Goal: Information Seeking & Learning: Learn about a topic

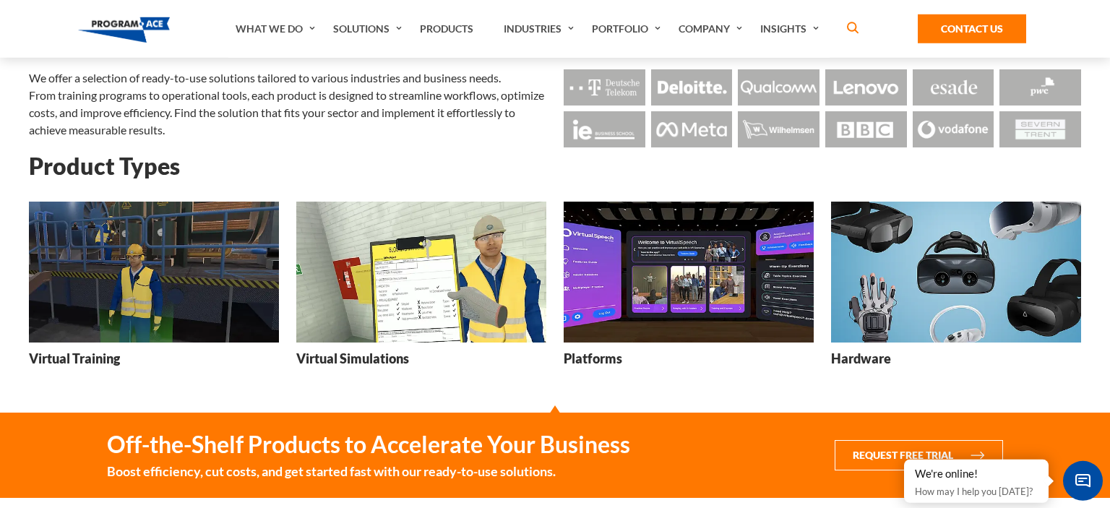
scroll to position [152, 0]
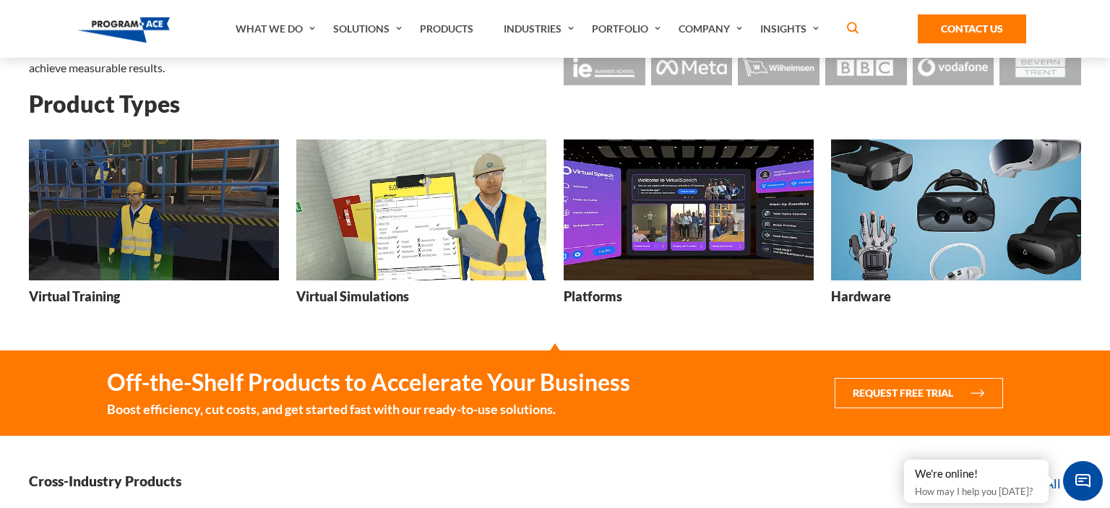
click at [371, 295] on h3 "Virtual Simulations" at bounding box center [352, 297] width 113 height 18
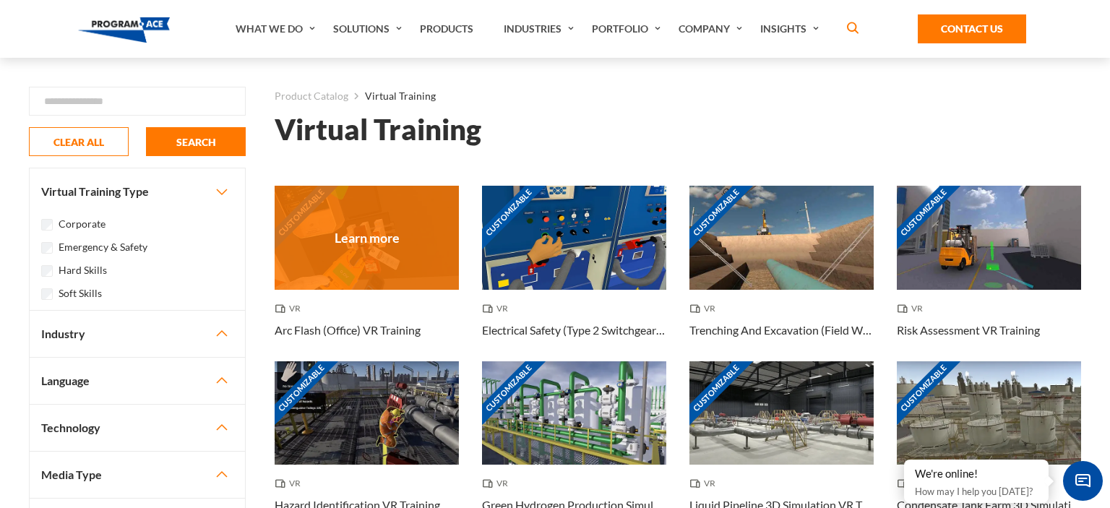
click at [329, 328] on h3 "Arc Flash (Office) VR Training" at bounding box center [348, 330] width 146 height 17
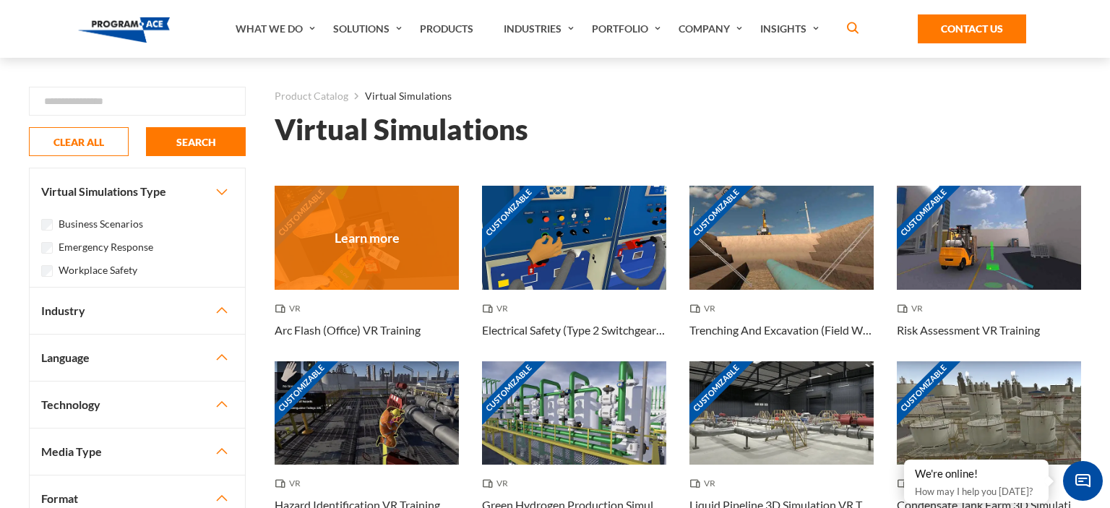
click at [351, 335] on h3 "Arc Flash (Office) VR Training" at bounding box center [348, 330] width 146 height 17
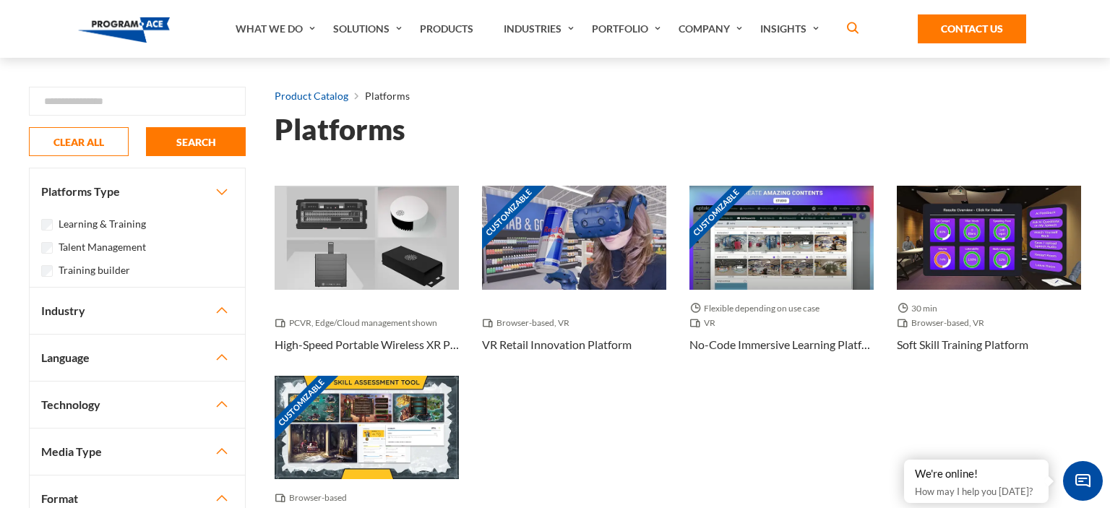
click at [311, 94] on link "Product Catalog" at bounding box center [312, 96] width 74 height 19
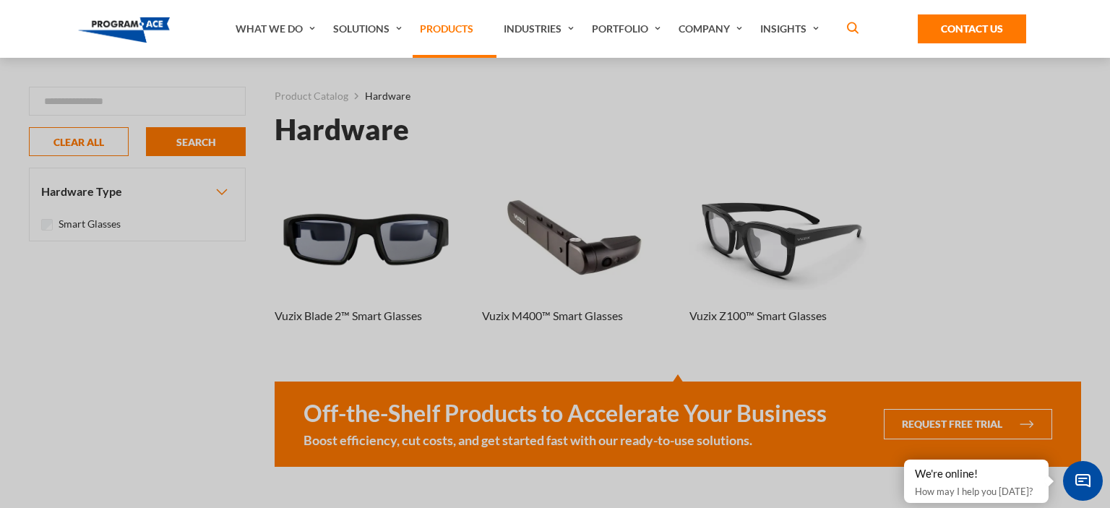
click at [458, 25] on link "Products" at bounding box center [455, 29] width 84 height 58
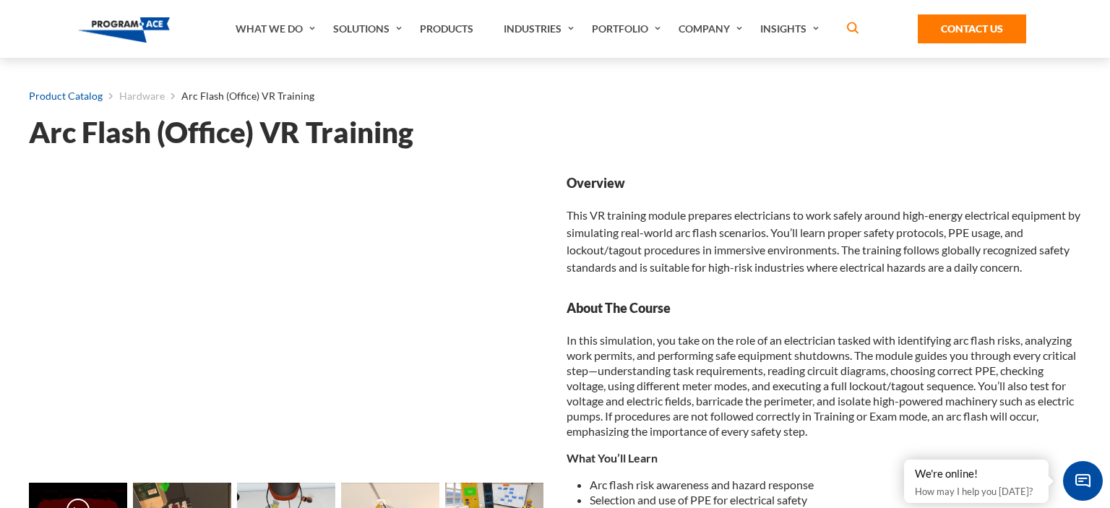
click at [77, 98] on link "Product Catalog" at bounding box center [66, 96] width 74 height 19
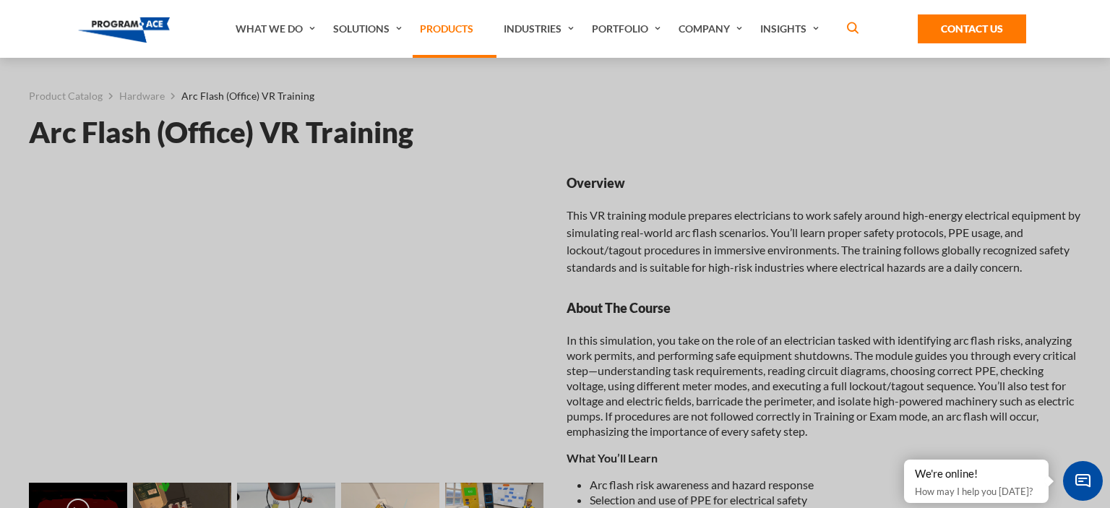
click at [458, 29] on link "Products" at bounding box center [455, 29] width 84 height 58
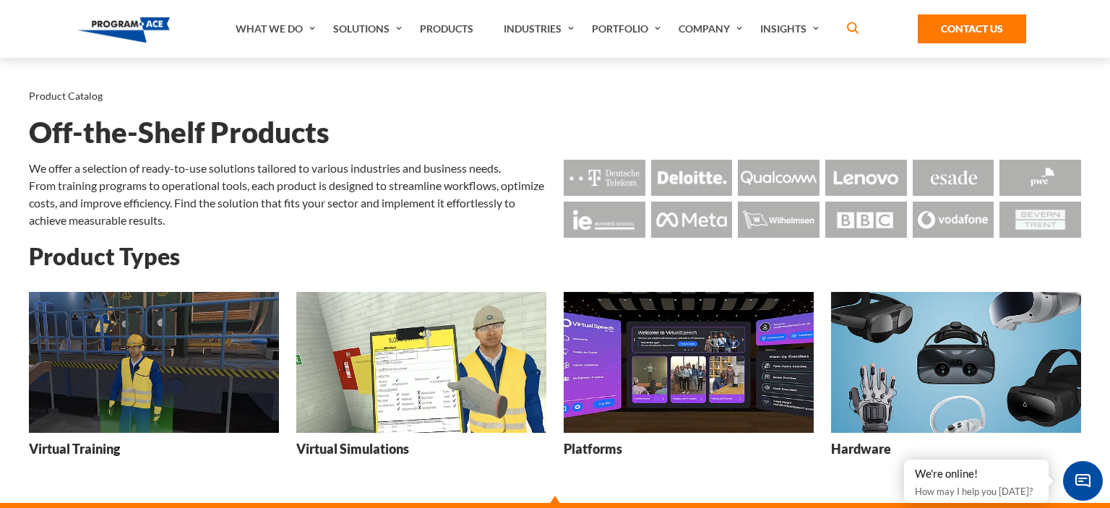
click at [96, 452] on h3 "Virtual Training" at bounding box center [74, 449] width 91 height 18
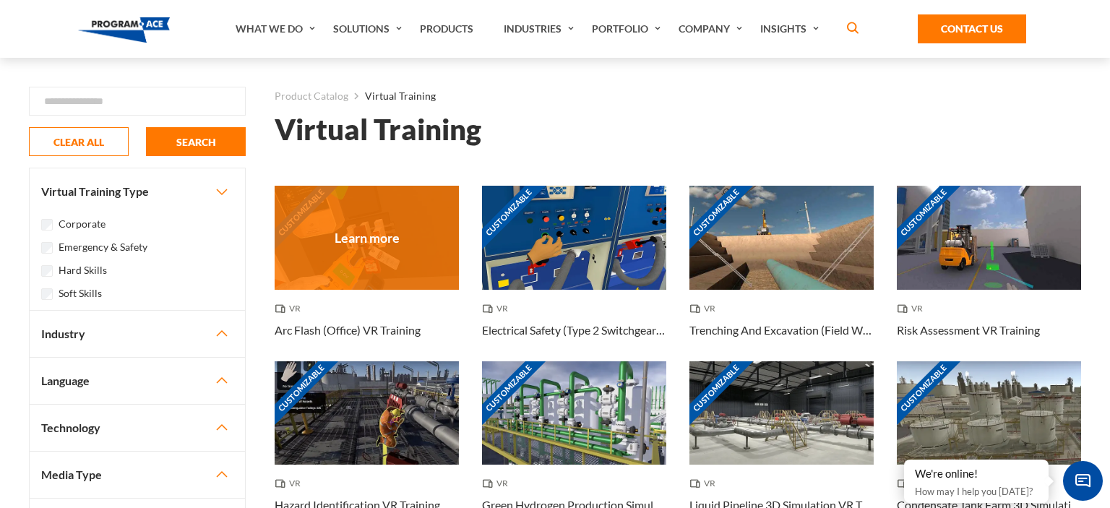
click at [321, 330] on h3 "Arc Flash (Office) VR Training" at bounding box center [348, 330] width 146 height 17
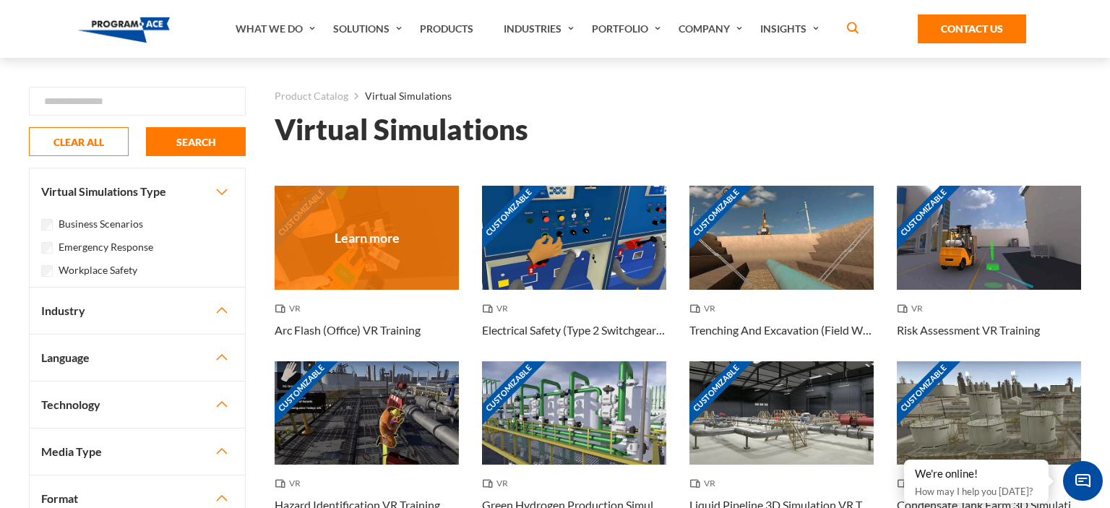
click at [375, 327] on h3 "Arc Flash (Office) VR Training" at bounding box center [348, 330] width 146 height 17
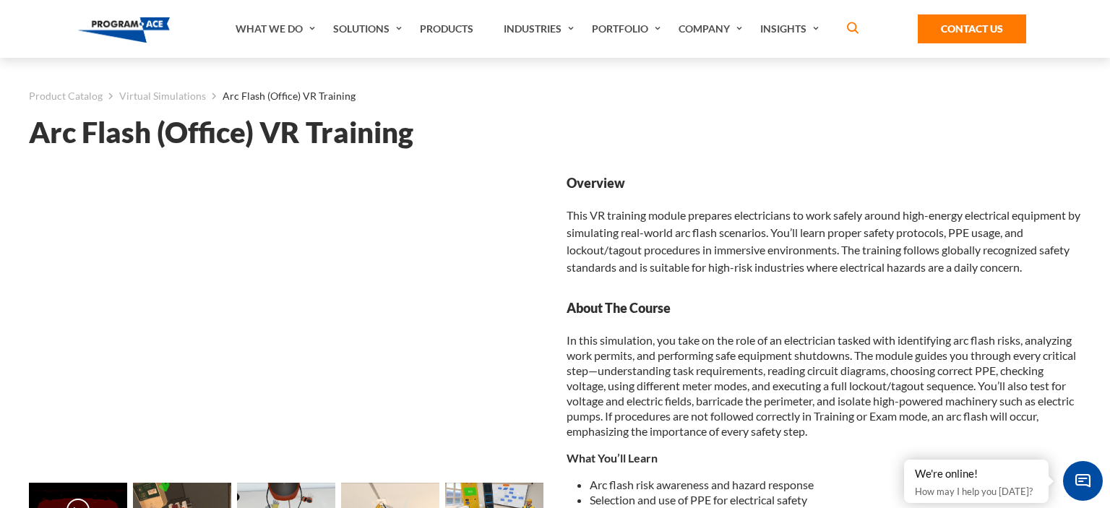
click at [132, 19] on img at bounding box center [124, 29] width 92 height 25
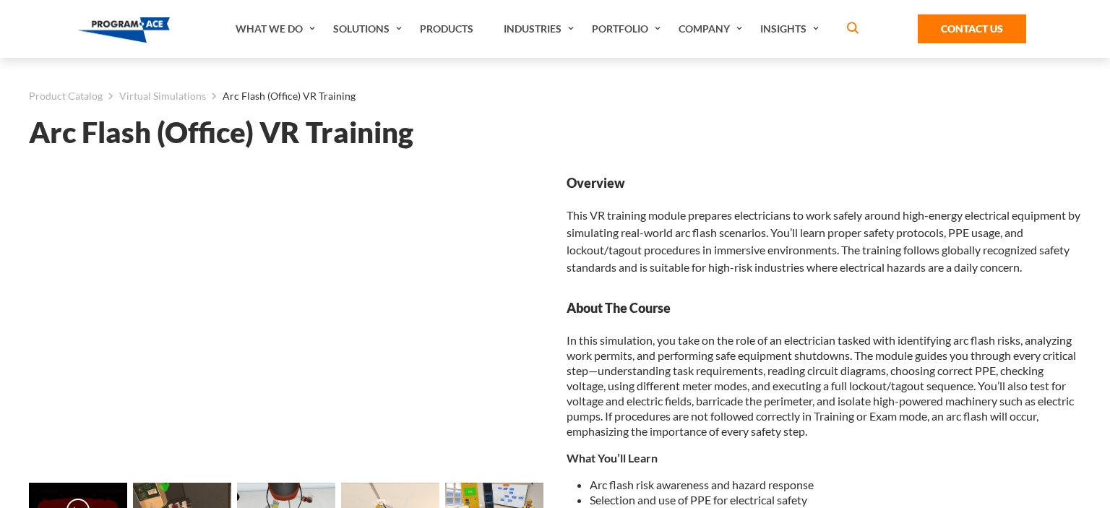
click at [473, 31] on link "Products" at bounding box center [455, 29] width 84 height 58
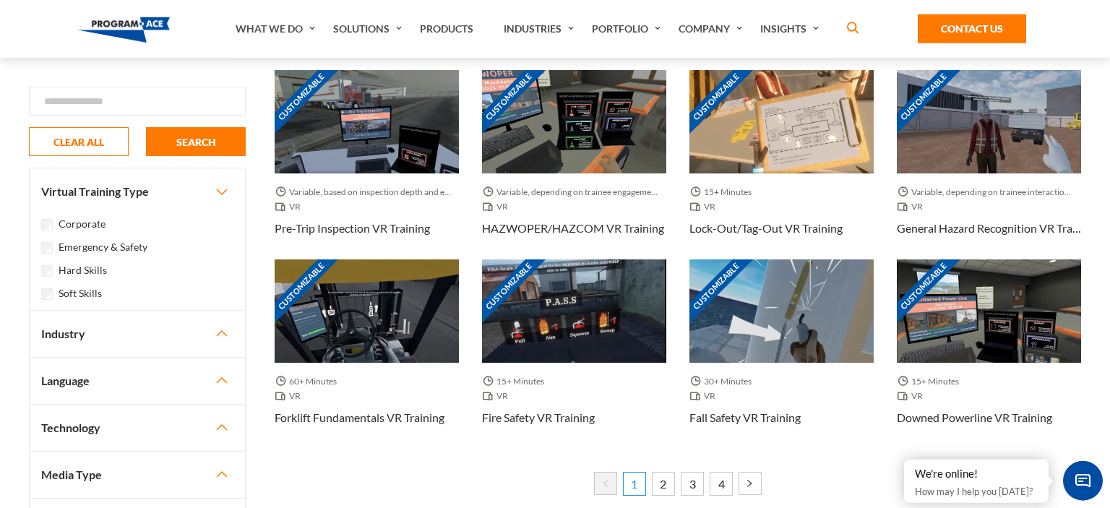
scroll to position [687, 0]
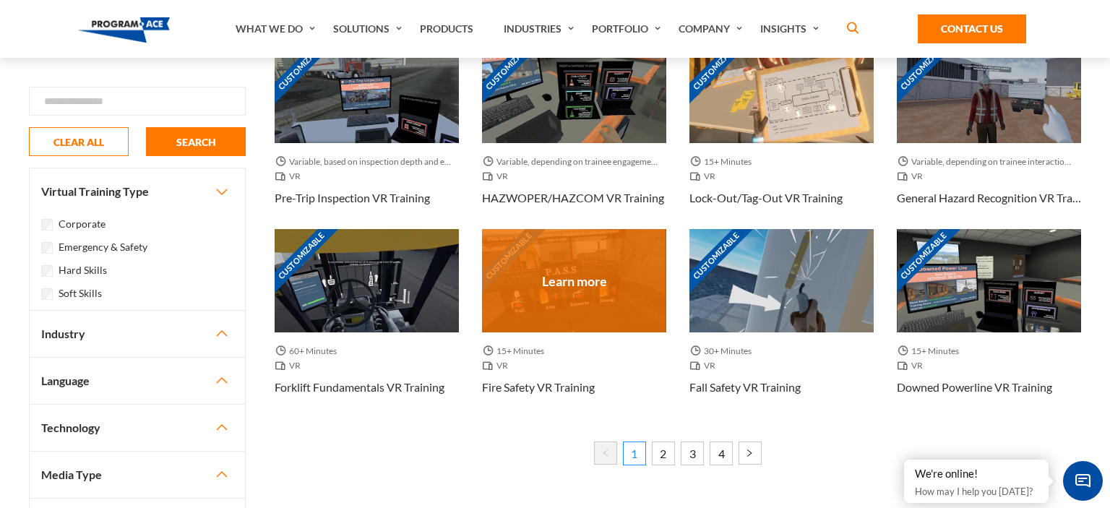
click at [583, 387] on h3 "Fire Safety VR Training" at bounding box center [538, 387] width 113 height 17
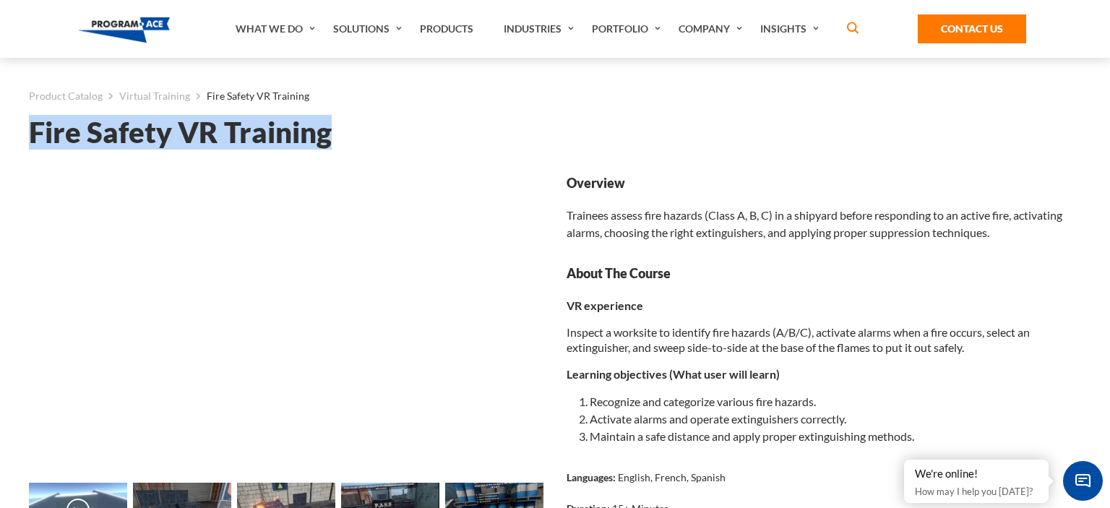
drag, startPoint x: 33, startPoint y: 126, endPoint x: 332, endPoint y: 134, distance: 298.6
click at [332, 134] on h1 "Fire Safety VR Training" at bounding box center [555, 132] width 1052 height 25
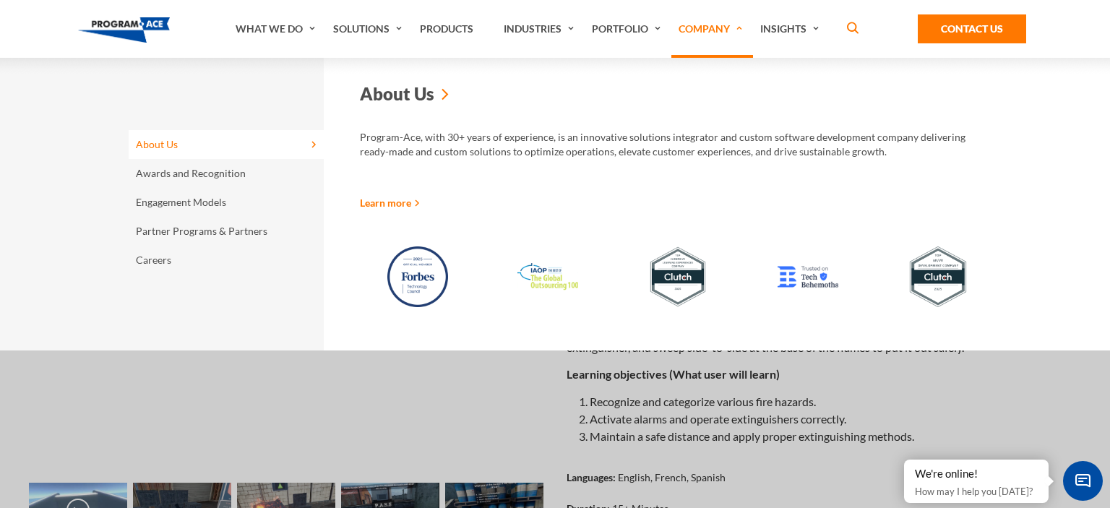
copy h1 "Fire Safety VR Training"
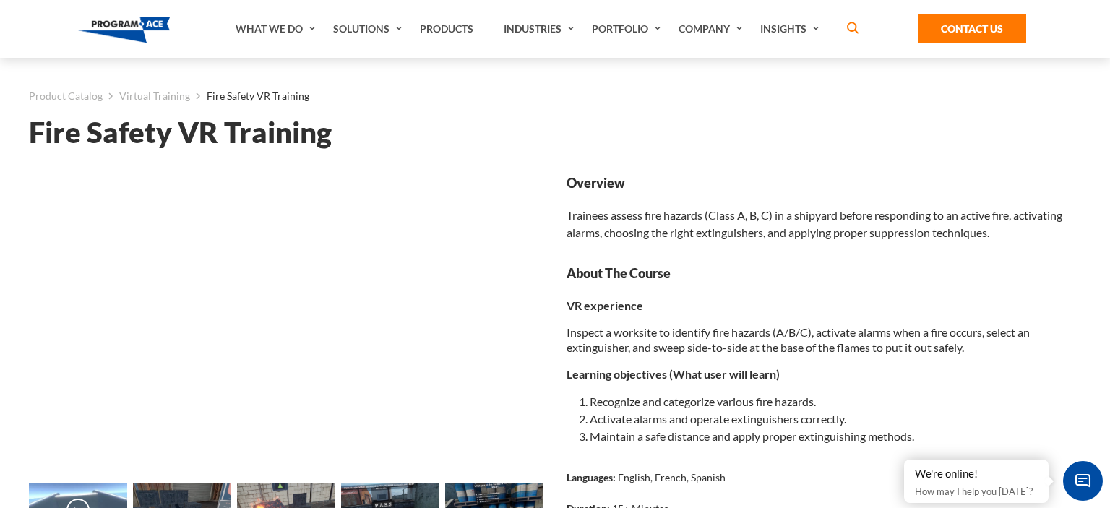
click at [489, 144] on h1 "Fire Safety VR Training" at bounding box center [555, 132] width 1052 height 25
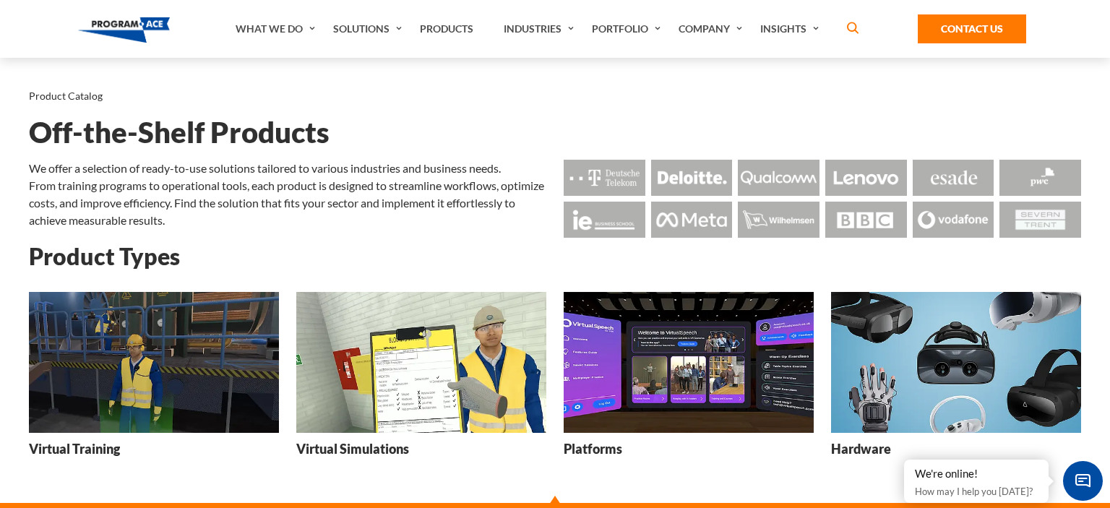
click at [367, 449] on h3 "Virtual Simulations" at bounding box center [352, 449] width 113 height 18
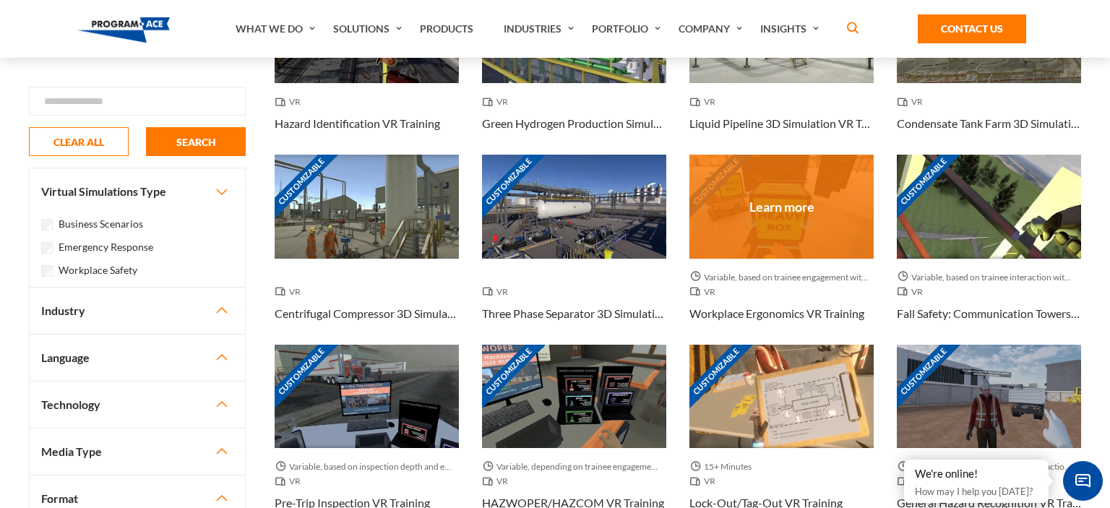
scroll to position [382, 0]
click at [728, 312] on h3 "Workplace Ergonomics VR Training" at bounding box center [776, 313] width 175 height 17
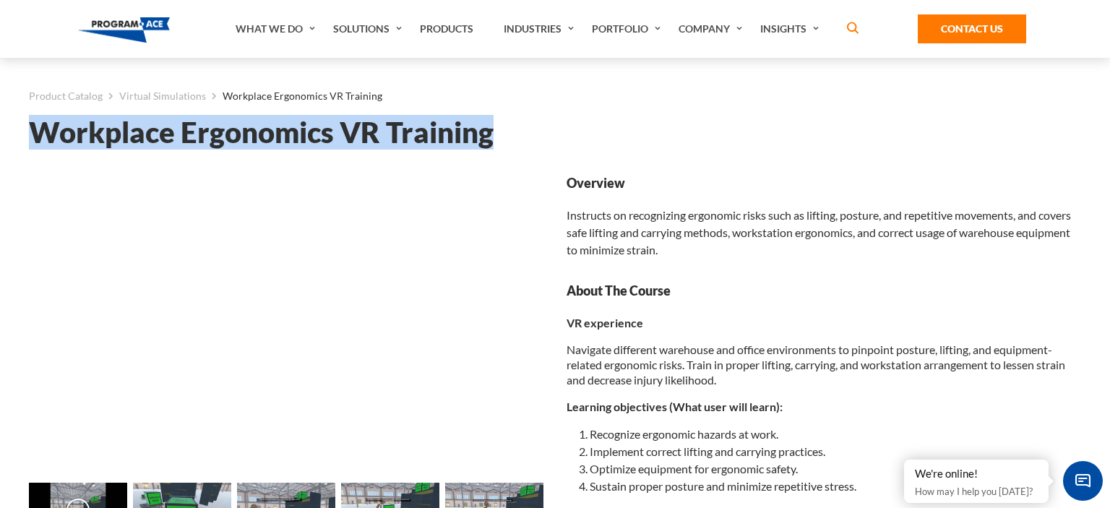
drag, startPoint x: 31, startPoint y: 126, endPoint x: 536, endPoint y: 130, distance: 505.2
click at [536, 130] on h1 "Workplace Ergonomics VR Training" at bounding box center [555, 132] width 1052 height 25
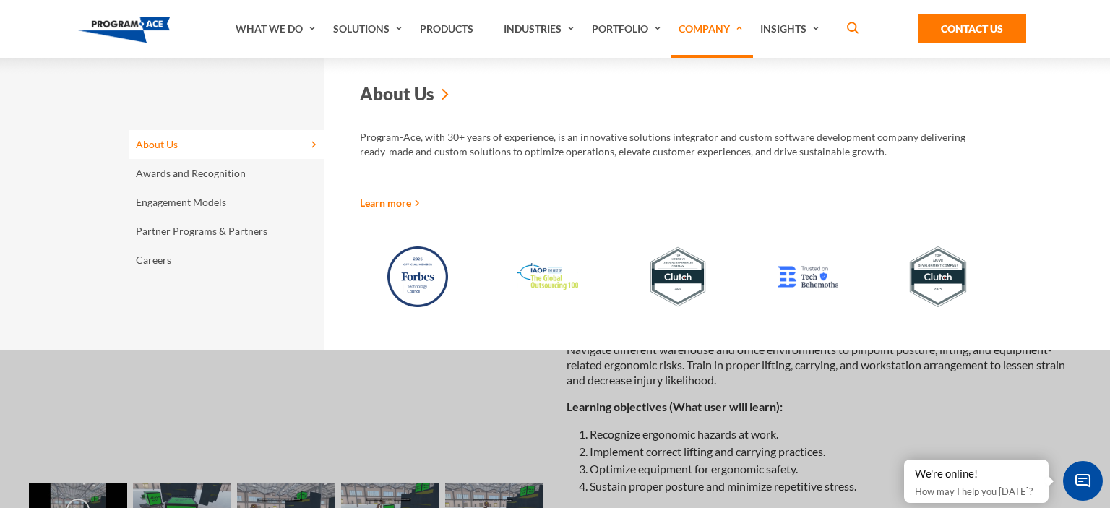
copy h1 "Workplace Ergonomics VR Training"
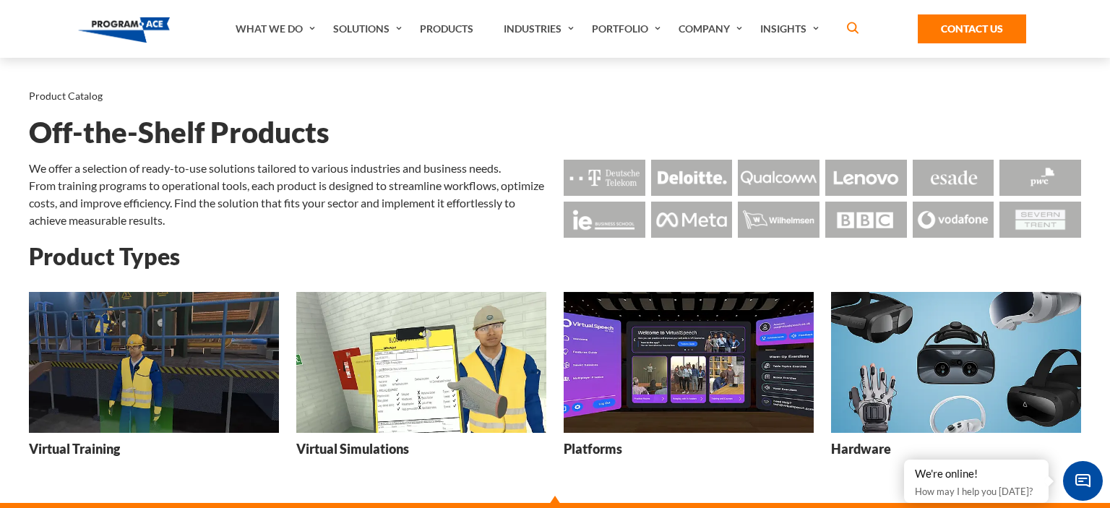
click at [597, 447] on h3 "Platforms" at bounding box center [593, 449] width 59 height 18
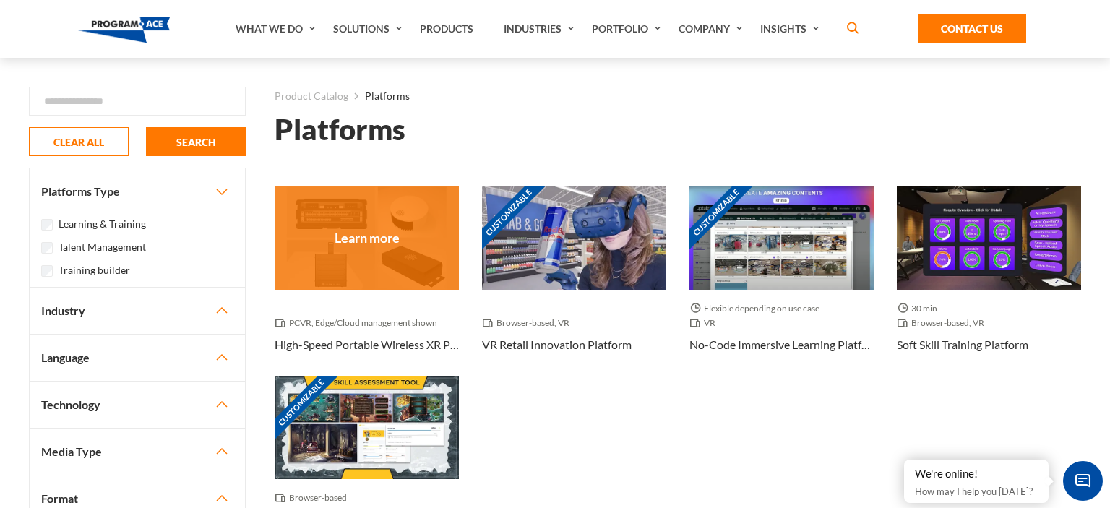
click at [373, 338] on h3 "High-Speed Portable Wireless XR Platform" at bounding box center [367, 344] width 184 height 17
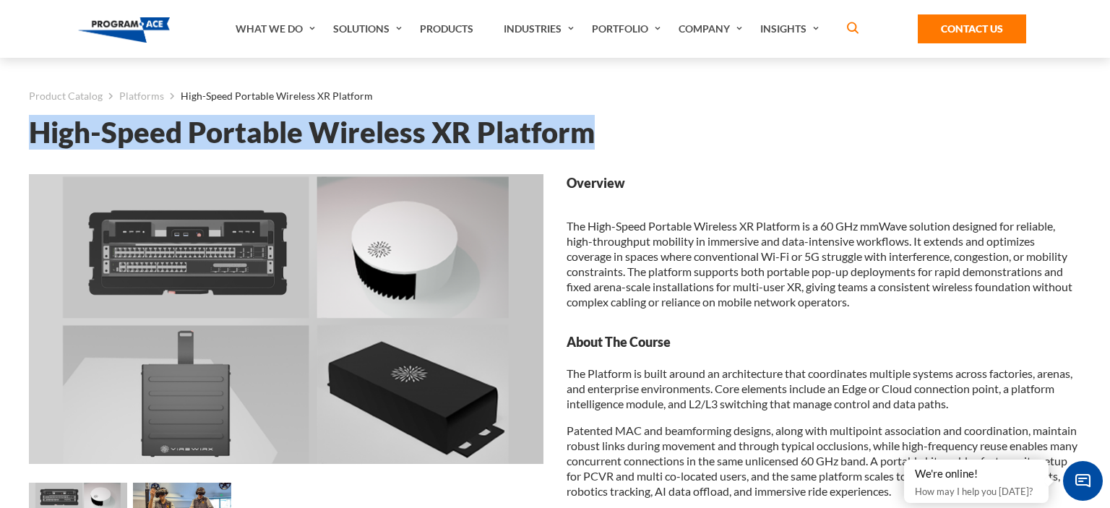
drag, startPoint x: 35, startPoint y: 134, endPoint x: 681, endPoint y: 136, distance: 645.4
click at [681, 136] on h1 "High-Speed Portable Wireless XR Platform" at bounding box center [555, 132] width 1052 height 25
copy h1 "High-Speed Portable Wireless XR Platform"
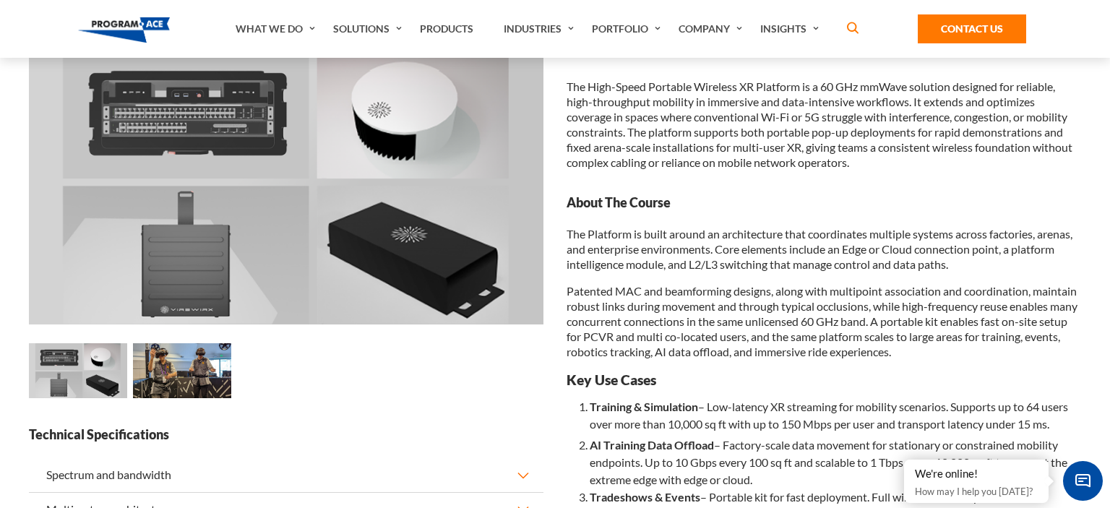
scroll to position [63, 0]
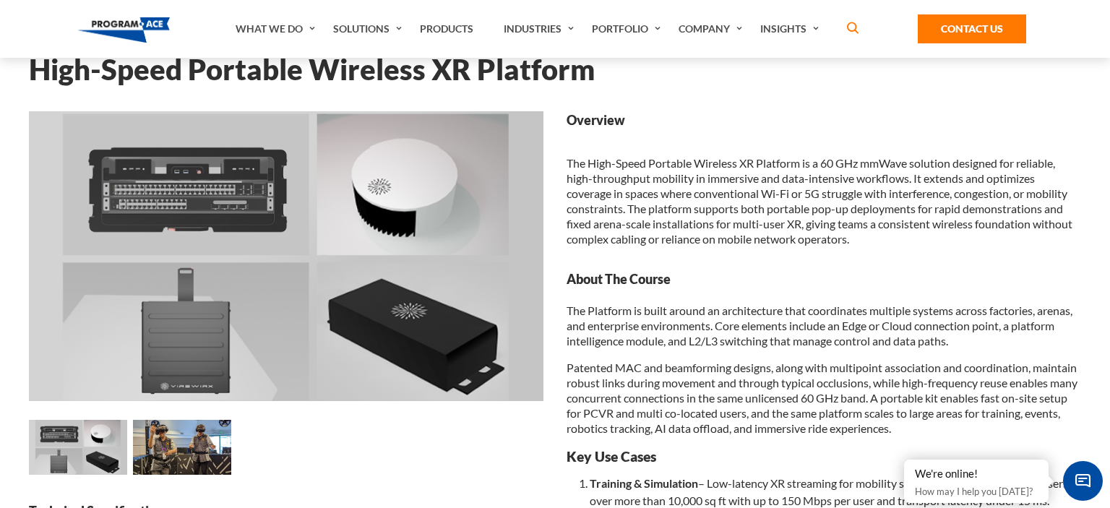
click at [553, 387] on div "Loading... Loading... Loading..." at bounding box center [286, 506] width 538 height 790
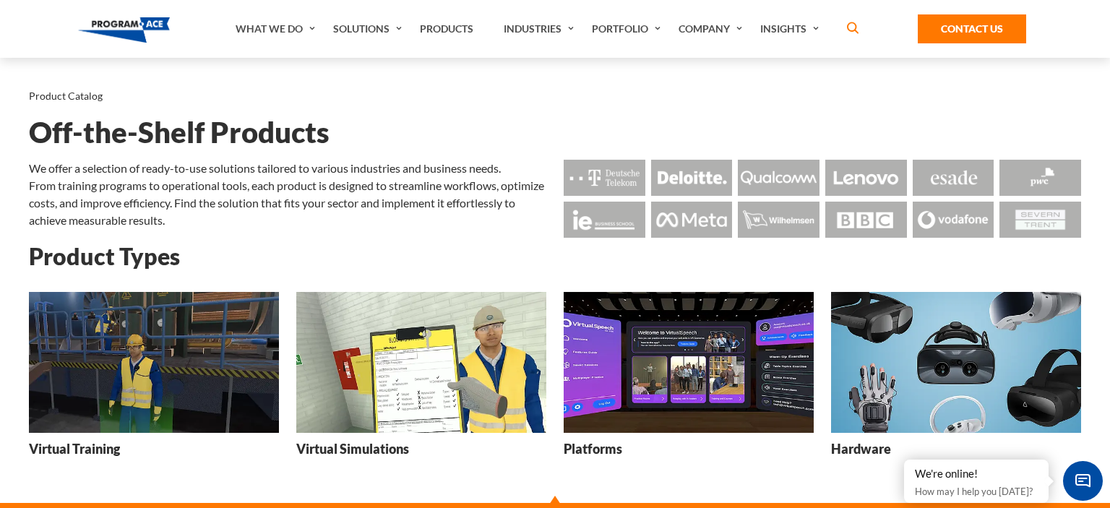
click at [876, 448] on h3 "Hardware" at bounding box center [861, 449] width 60 height 18
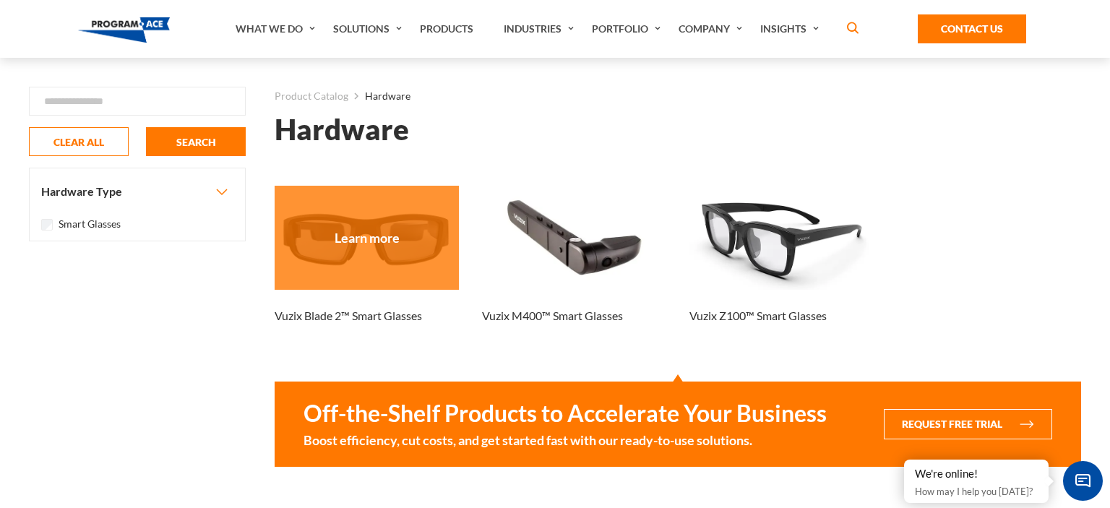
click at [346, 310] on h3 "Vuzix Blade 2™ Smart Glasses" at bounding box center [348, 315] width 147 height 17
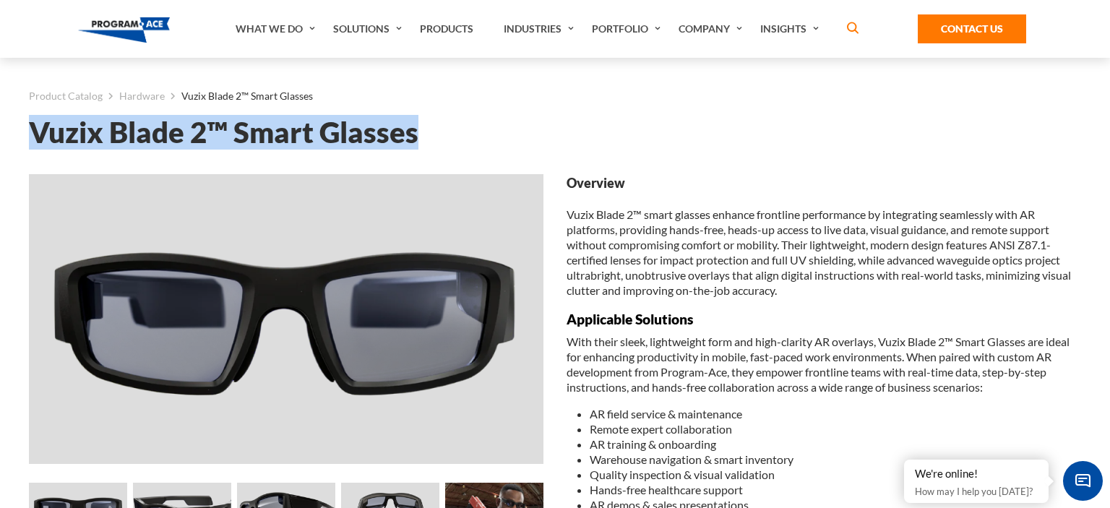
drag, startPoint x: 35, startPoint y: 135, endPoint x: 447, endPoint y: 134, distance: 411.2
click at [447, 134] on h1 "Vuzix Blade 2™ Smart Glasses" at bounding box center [555, 132] width 1052 height 25
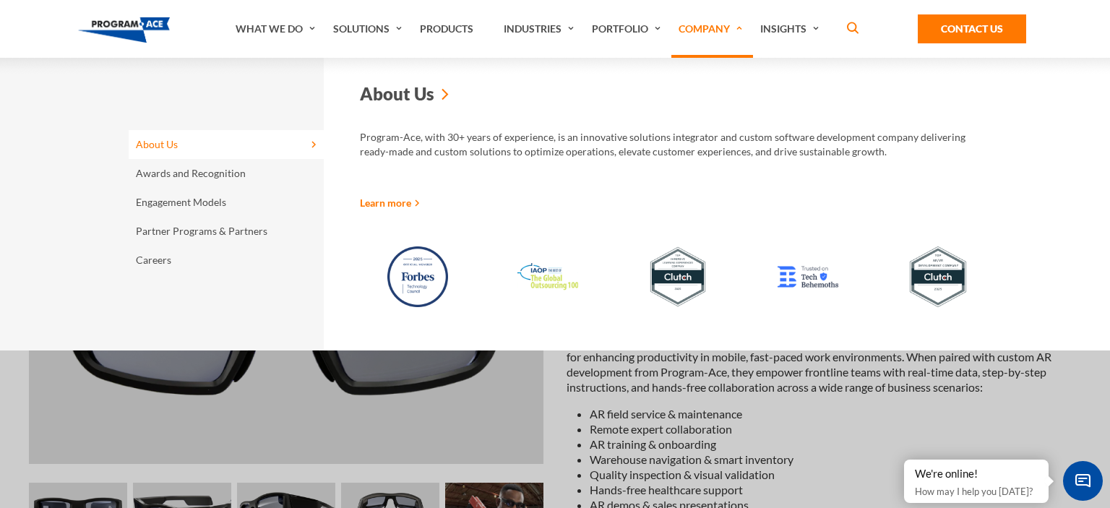
copy h1 "Vuzix Blade 2™ Smart Glasses"
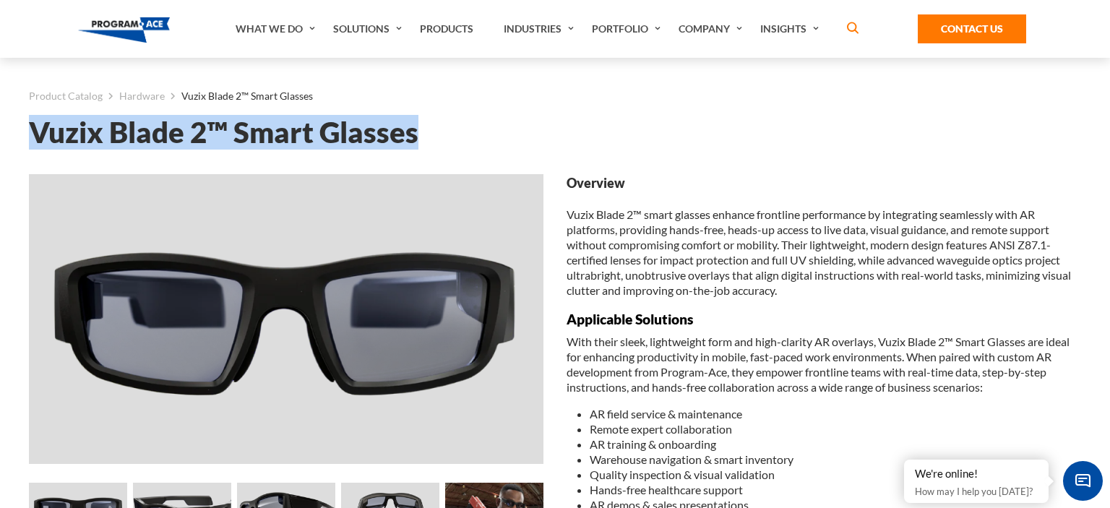
click at [541, 119] on div "Product Catalog Hardware Vuzix Blade 2™ Smart Glasses Vuzix Blade 2™ Smart Glas…" at bounding box center [555, 101] width 1052 height 87
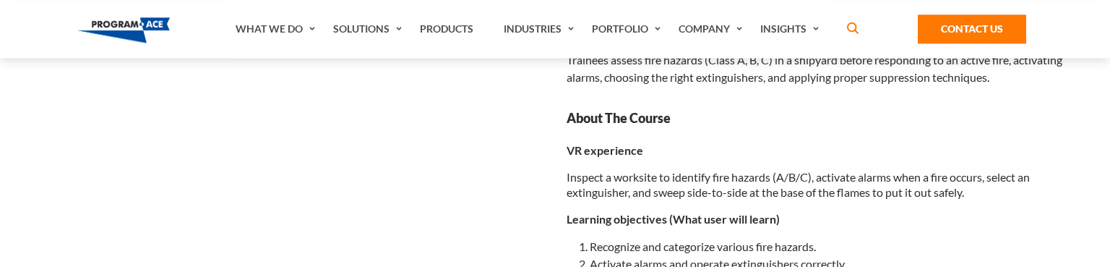
scroll to position [228, 0]
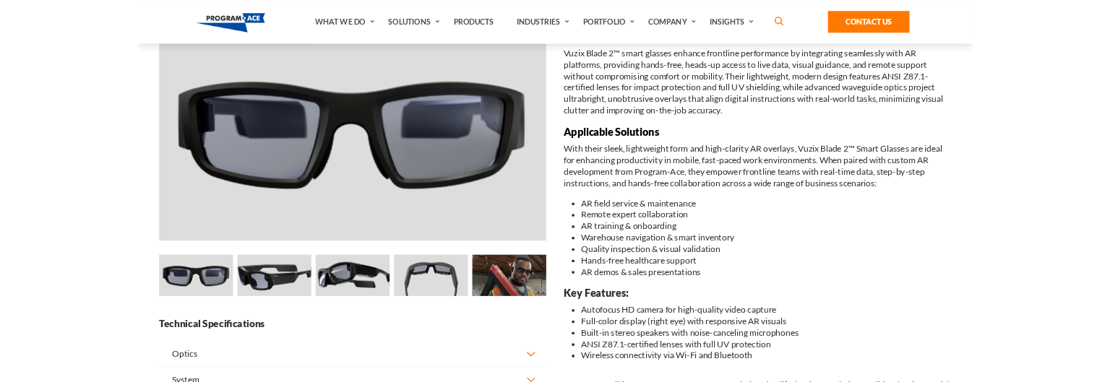
scroll to position [145, 0]
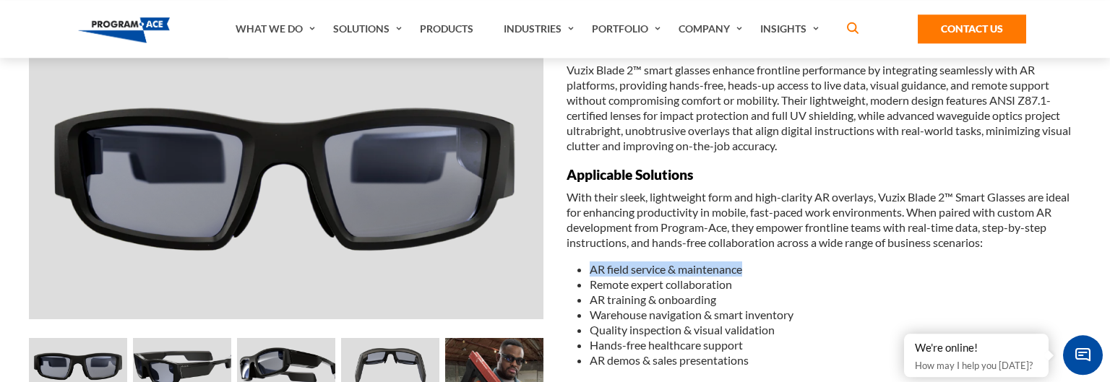
drag, startPoint x: 590, startPoint y: 267, endPoint x: 747, endPoint y: 271, distance: 157.6
click at [747, 271] on li "AR field service & maintenance" at bounding box center [835, 269] width 491 height 15
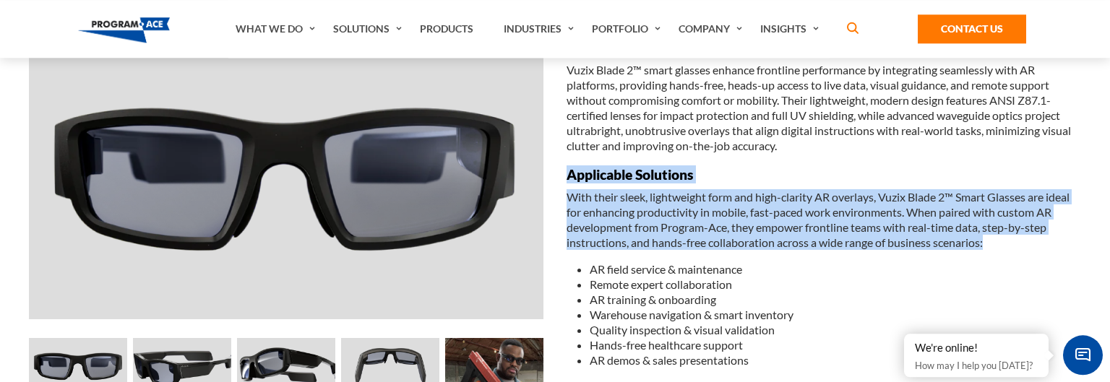
drag, startPoint x: 567, startPoint y: 173, endPoint x: 1042, endPoint y: 235, distance: 478.8
click at [1042, 235] on div "Overview Vuzix Blade 2™ smart glasses enhance frontline performance by integrat…" at bounding box center [824, 255] width 515 height 450
click at [736, 160] on div "Overview Vuzix Blade 2™ smart glasses enhance frontline performance by integrat…" at bounding box center [824, 255] width 515 height 450
drag, startPoint x: 1002, startPoint y: 241, endPoint x: 571, endPoint y: 172, distance: 436.2
click at [571, 172] on div "Overview Vuzix Blade 2™ smart glasses enhance frontline performance by integrat…" at bounding box center [824, 255] width 515 height 450
